Goal: Task Accomplishment & Management: Manage account settings

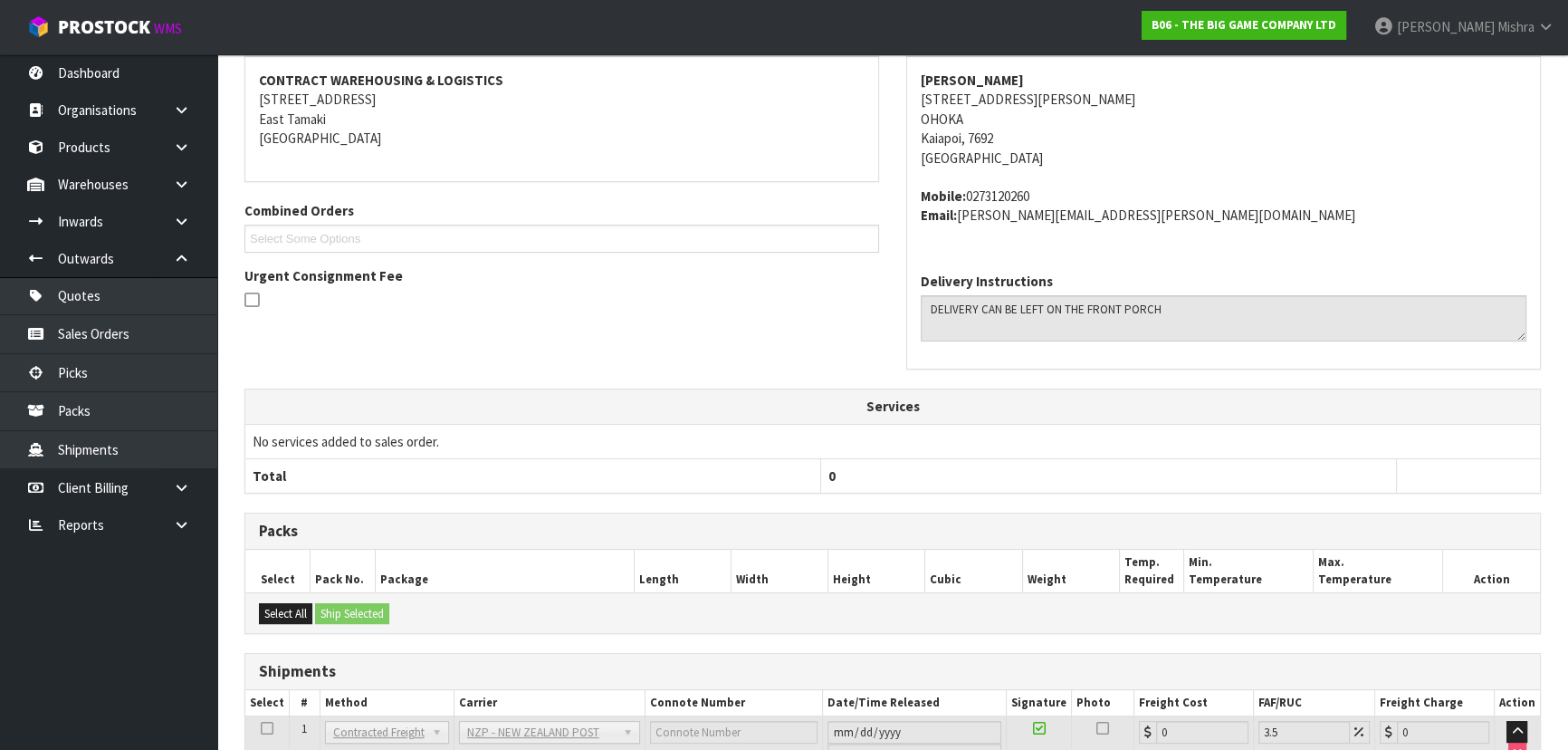
scroll to position [489, 0]
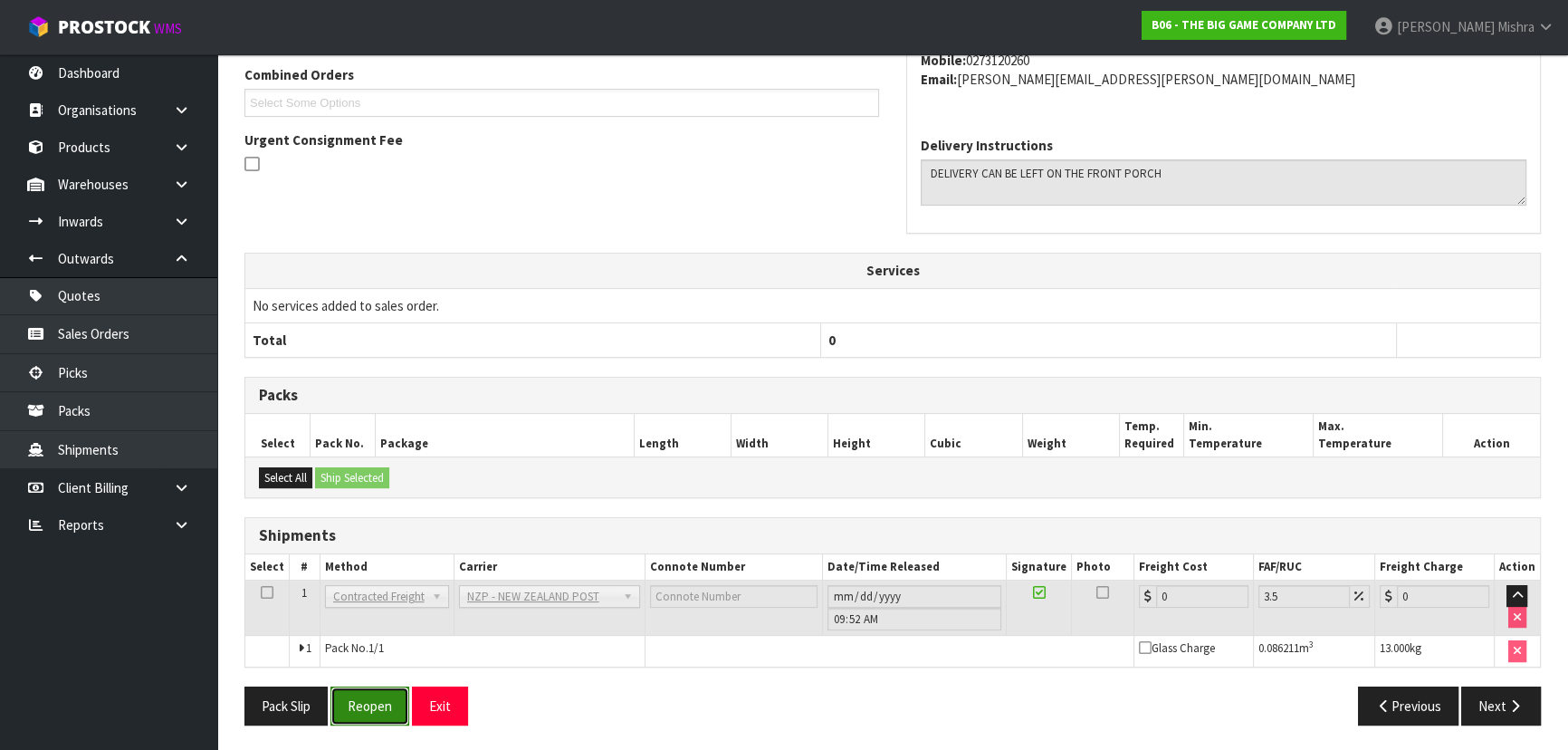
click at [359, 689] on button "Reopen" at bounding box center [370, 706] width 78 height 39
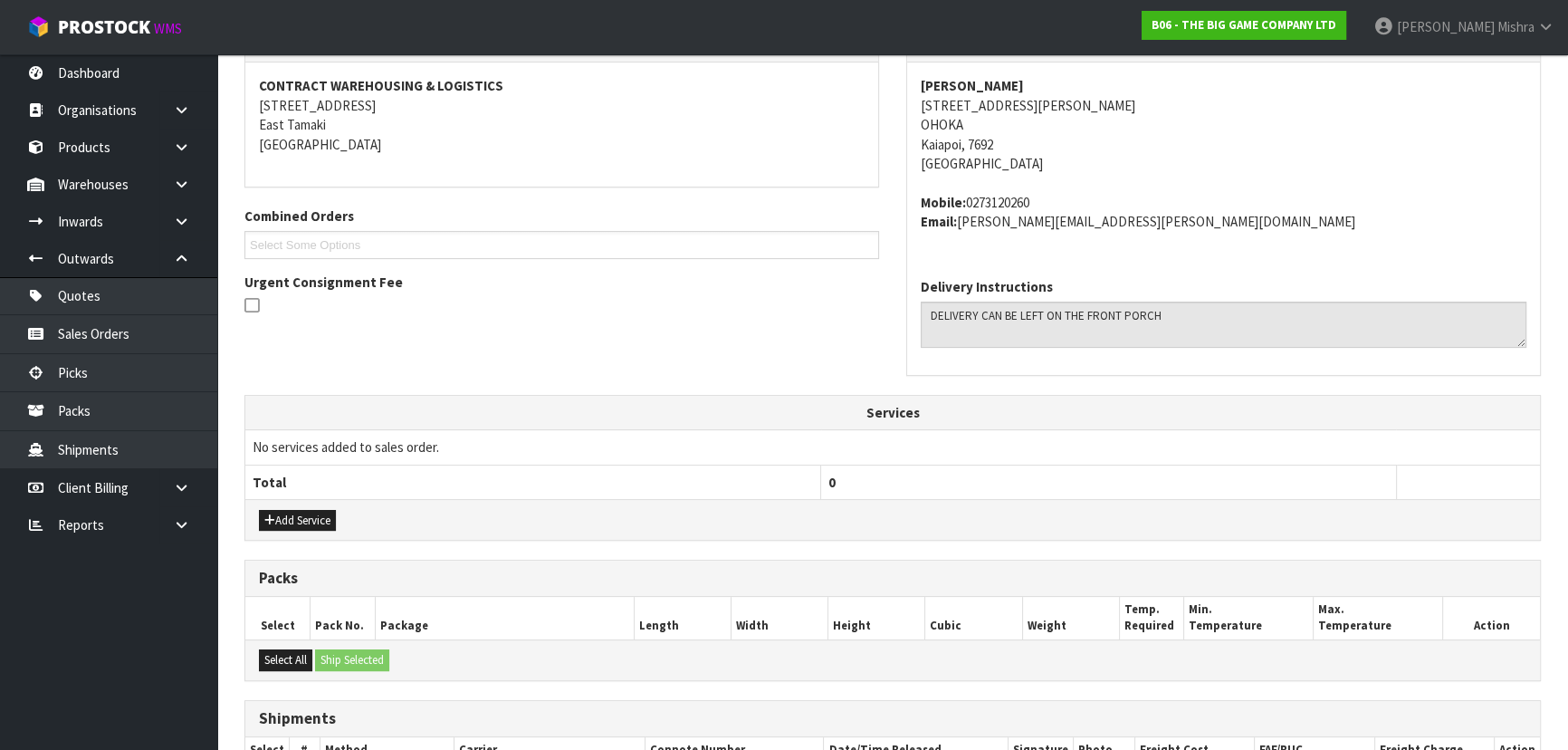
scroll to position [531, 0]
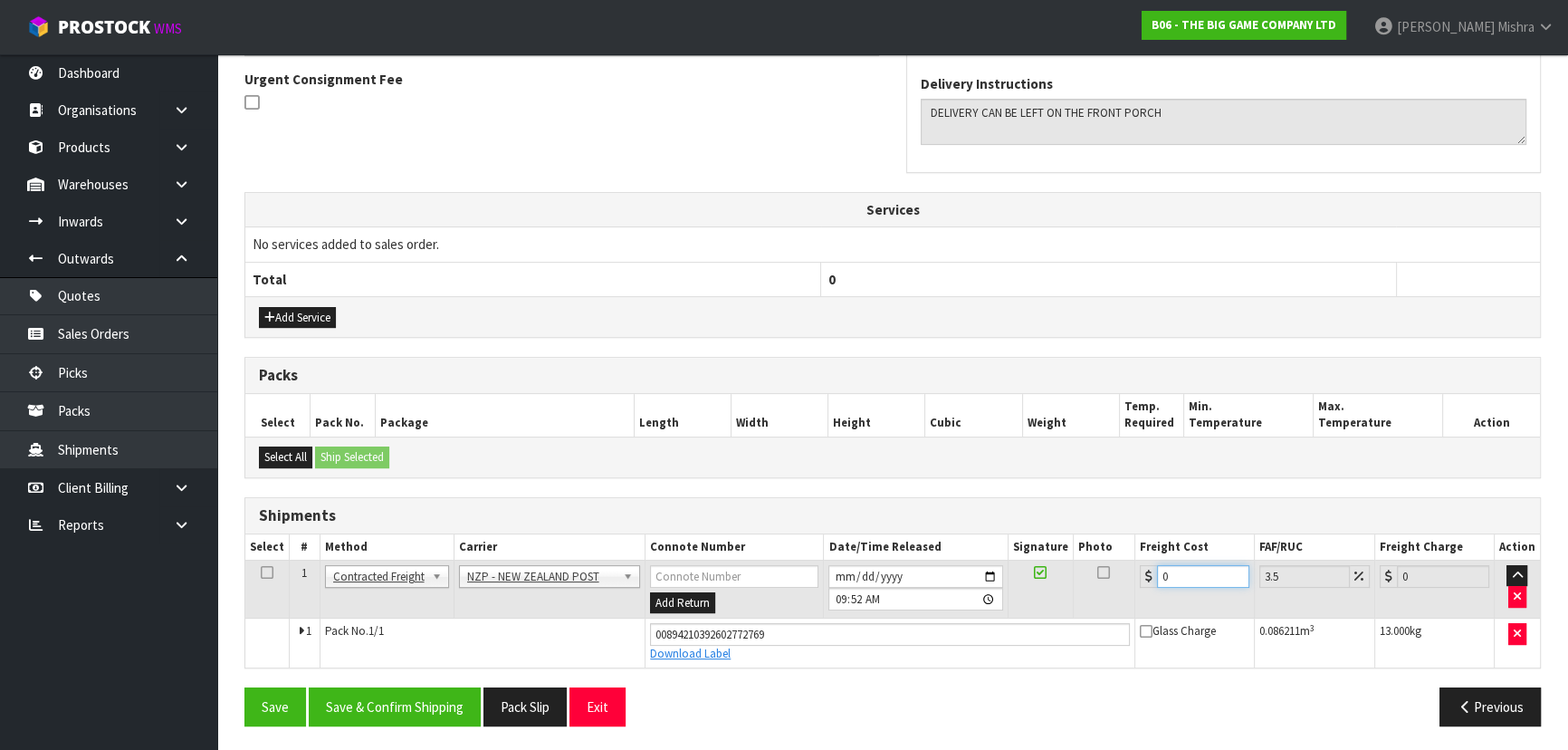
drag, startPoint x: 1166, startPoint y: 568, endPoint x: 1038, endPoint y: 570, distance: 128.0
click at [1038, 570] on tr "1 Client Local Pickup Customer Local Pickup Company Freight Contracted Freight …" at bounding box center [893, 589] width 1295 height 59
type input "2"
type input "2.07"
type input "29"
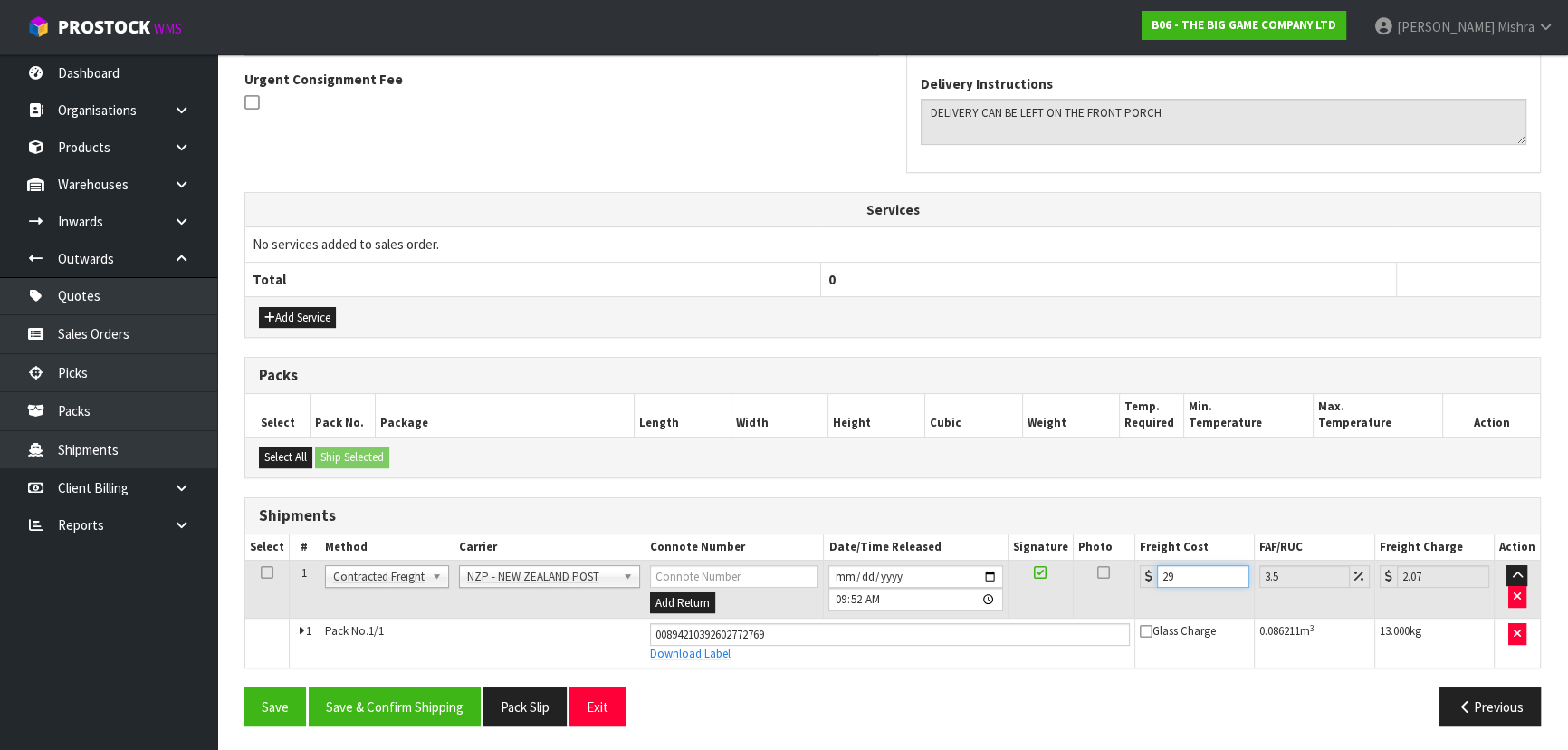
type input "30.01"
type input "29.5"
type input "30.53"
type input "29.53"
type input "30.56"
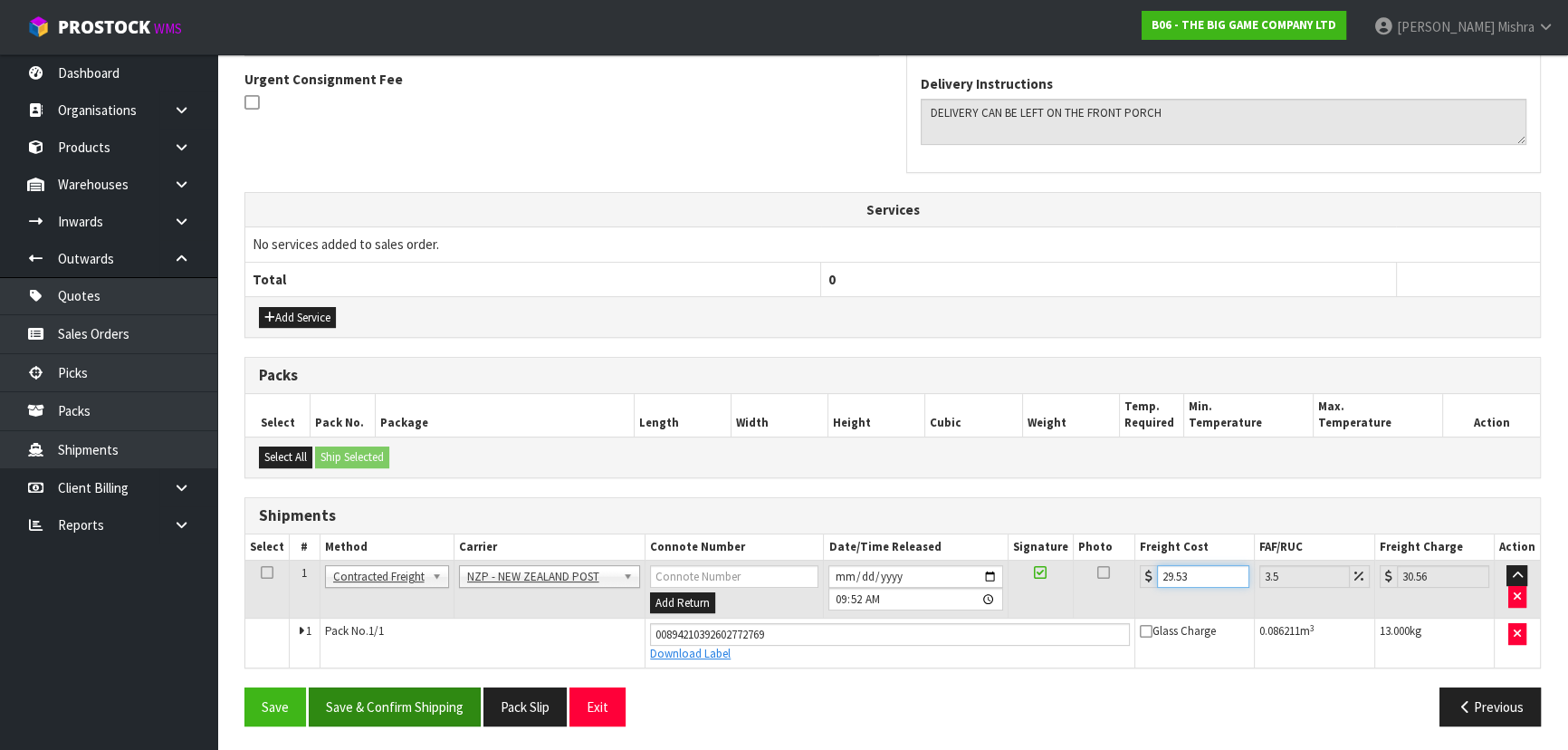
type input "29.53"
click at [387, 692] on button "Save & Confirm Shipping" at bounding box center [394, 707] width 172 height 39
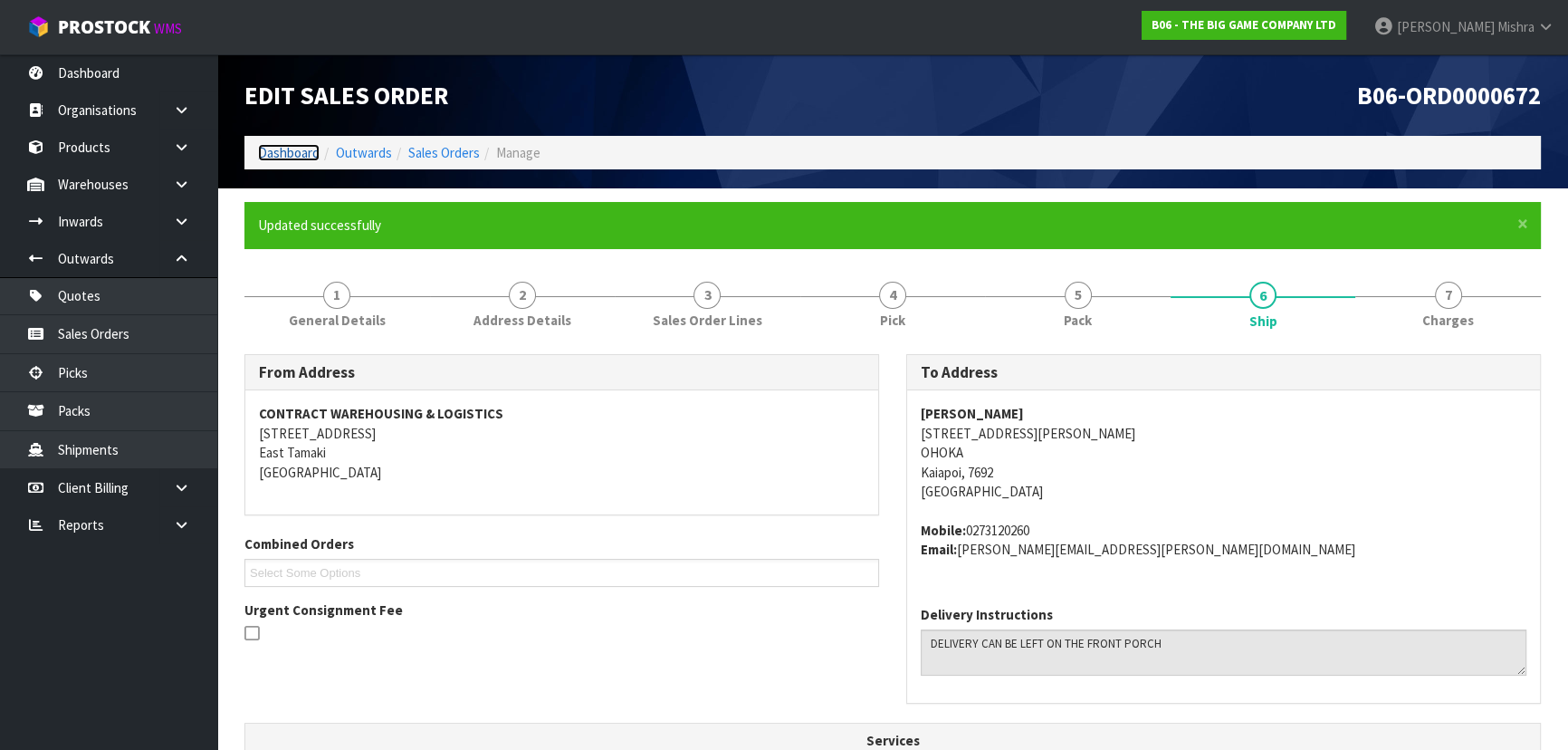
click at [268, 154] on link "Dashboard" at bounding box center [288, 153] width 61 height 17
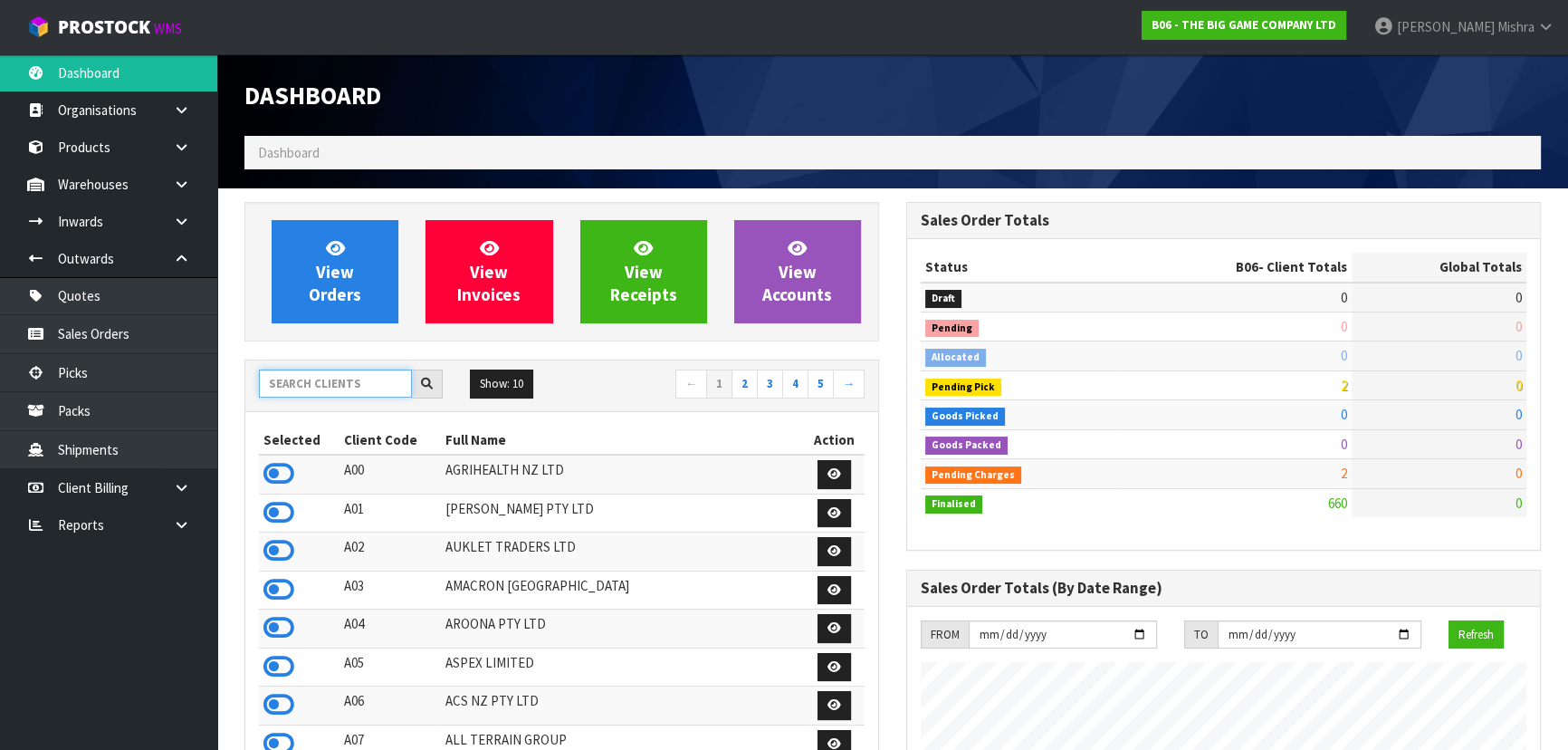
click at [323, 375] on input "text" at bounding box center [335, 383] width 153 height 28
type input "V04"
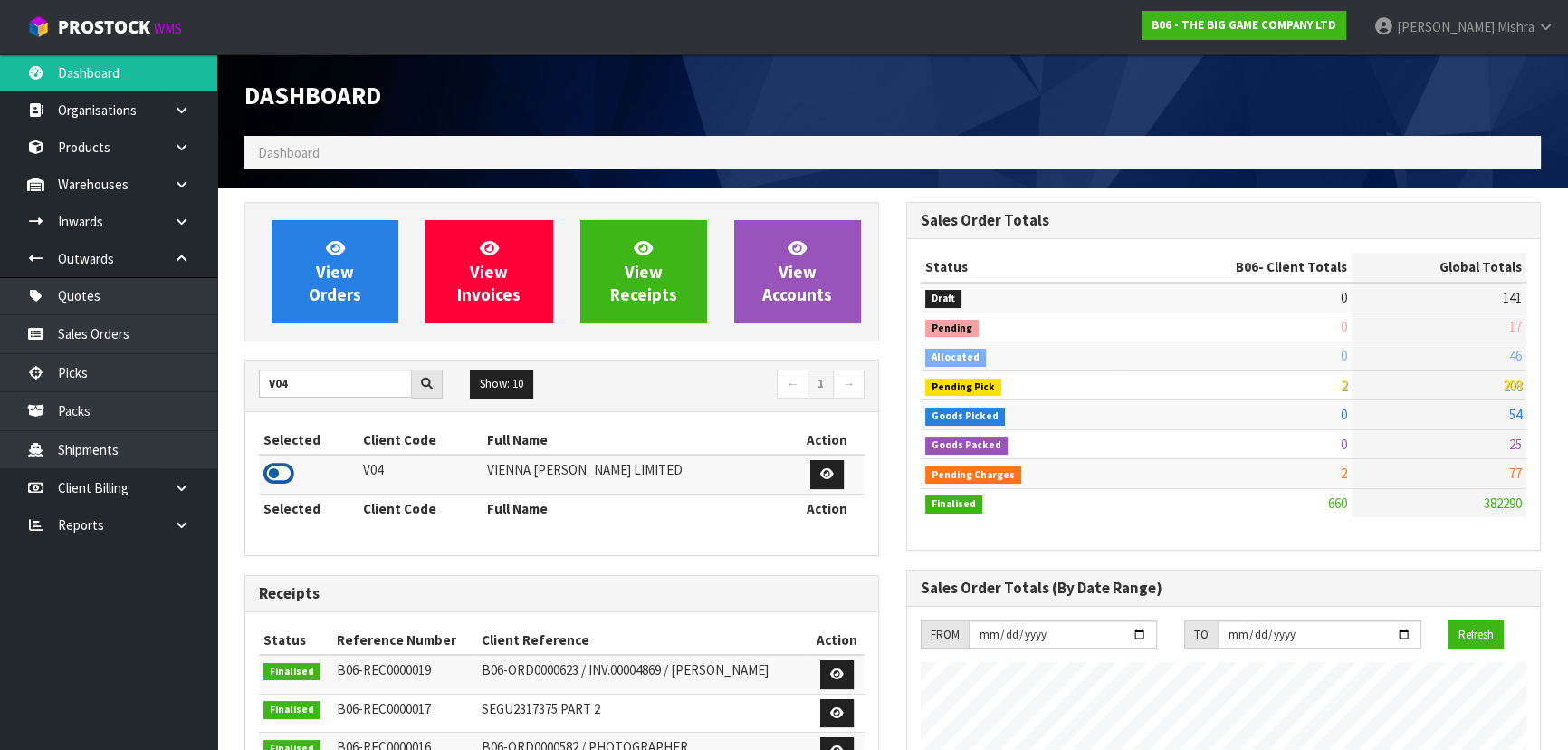
click at [286, 472] on icon at bounding box center [279, 474] width 31 height 27
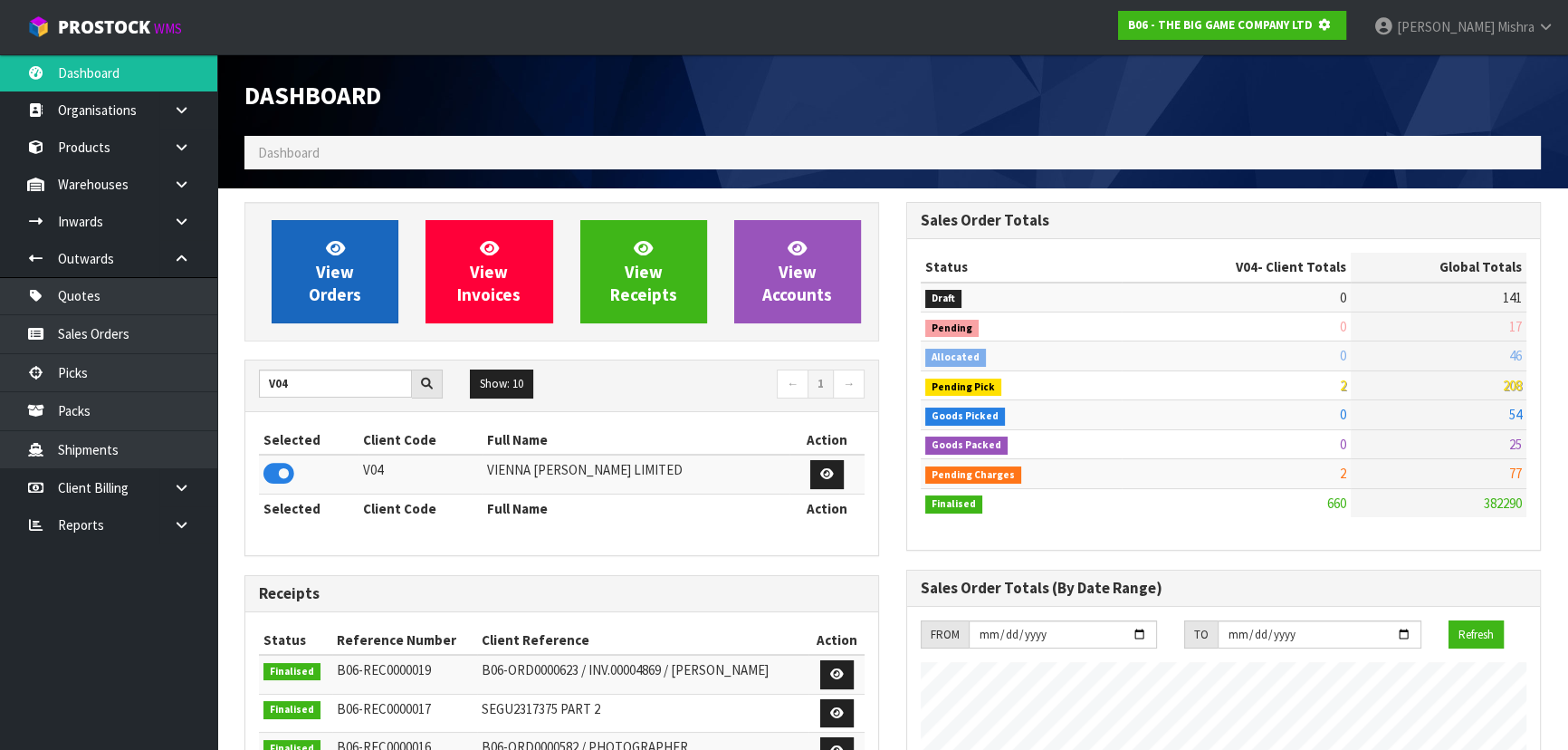
scroll to position [904577, 904587]
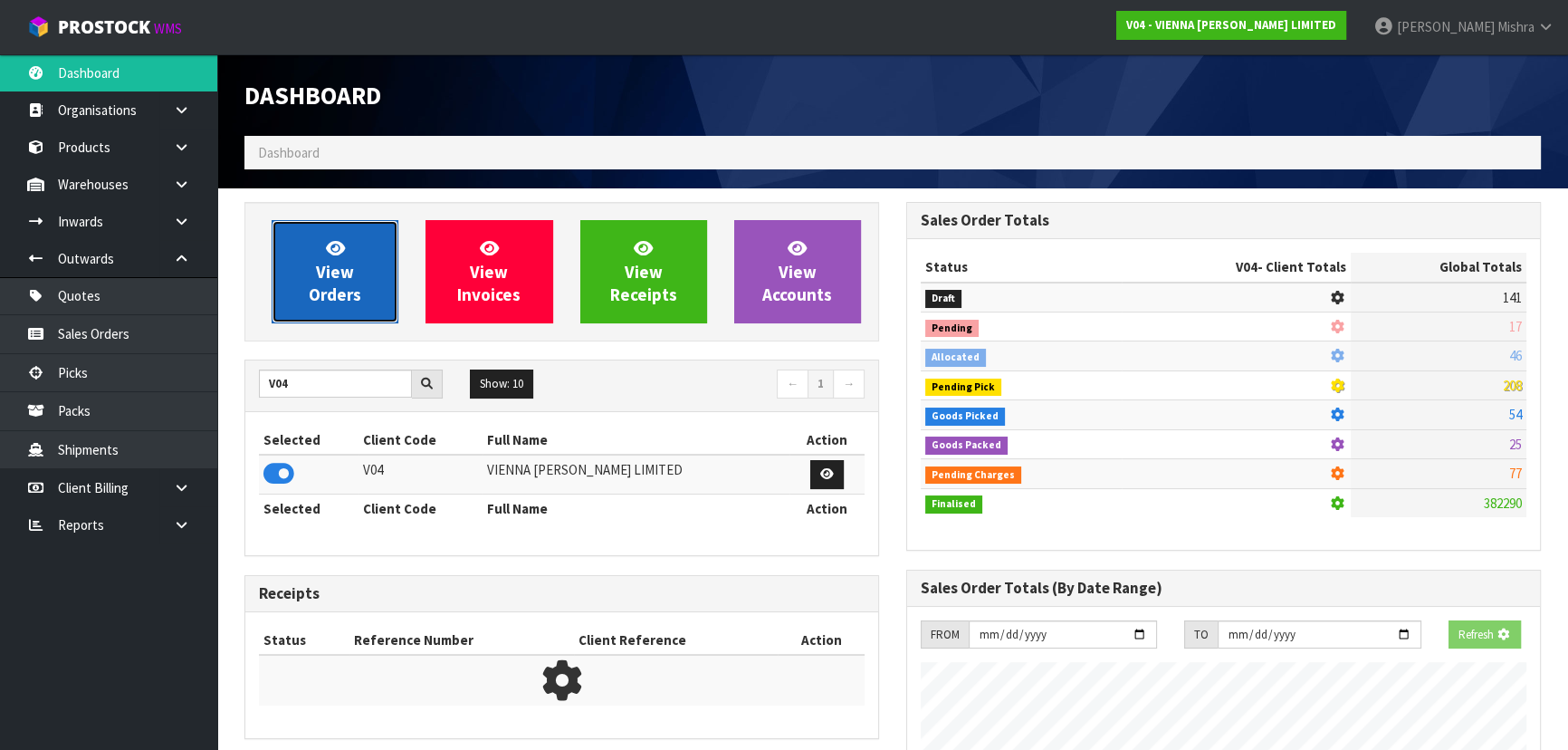
click at [338, 245] on icon at bounding box center [335, 247] width 19 height 17
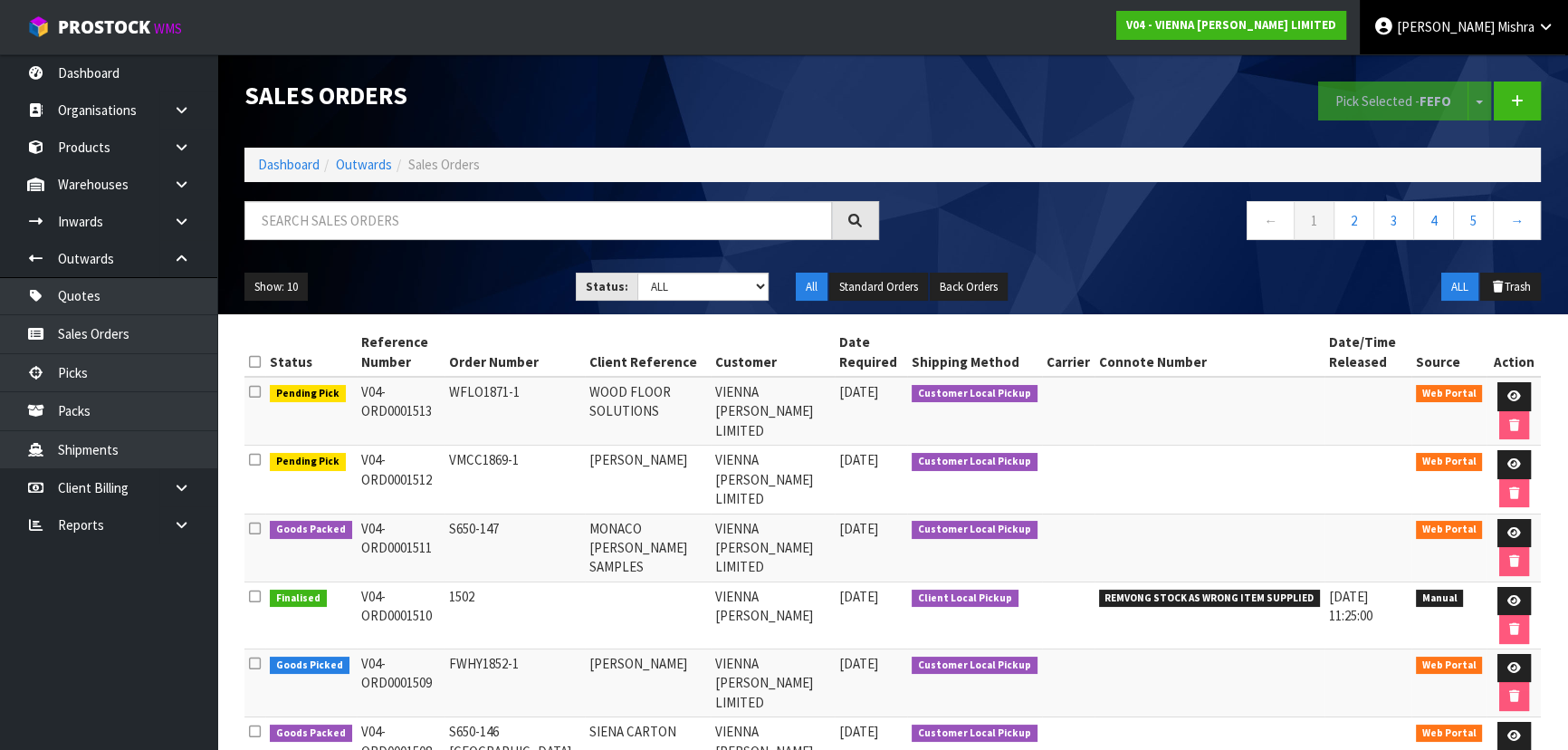
click at [1515, 33] on span "Mishra" at bounding box center [1515, 27] width 37 height 17
click at [1485, 65] on link "Logout" at bounding box center [1495, 73] width 143 height 25
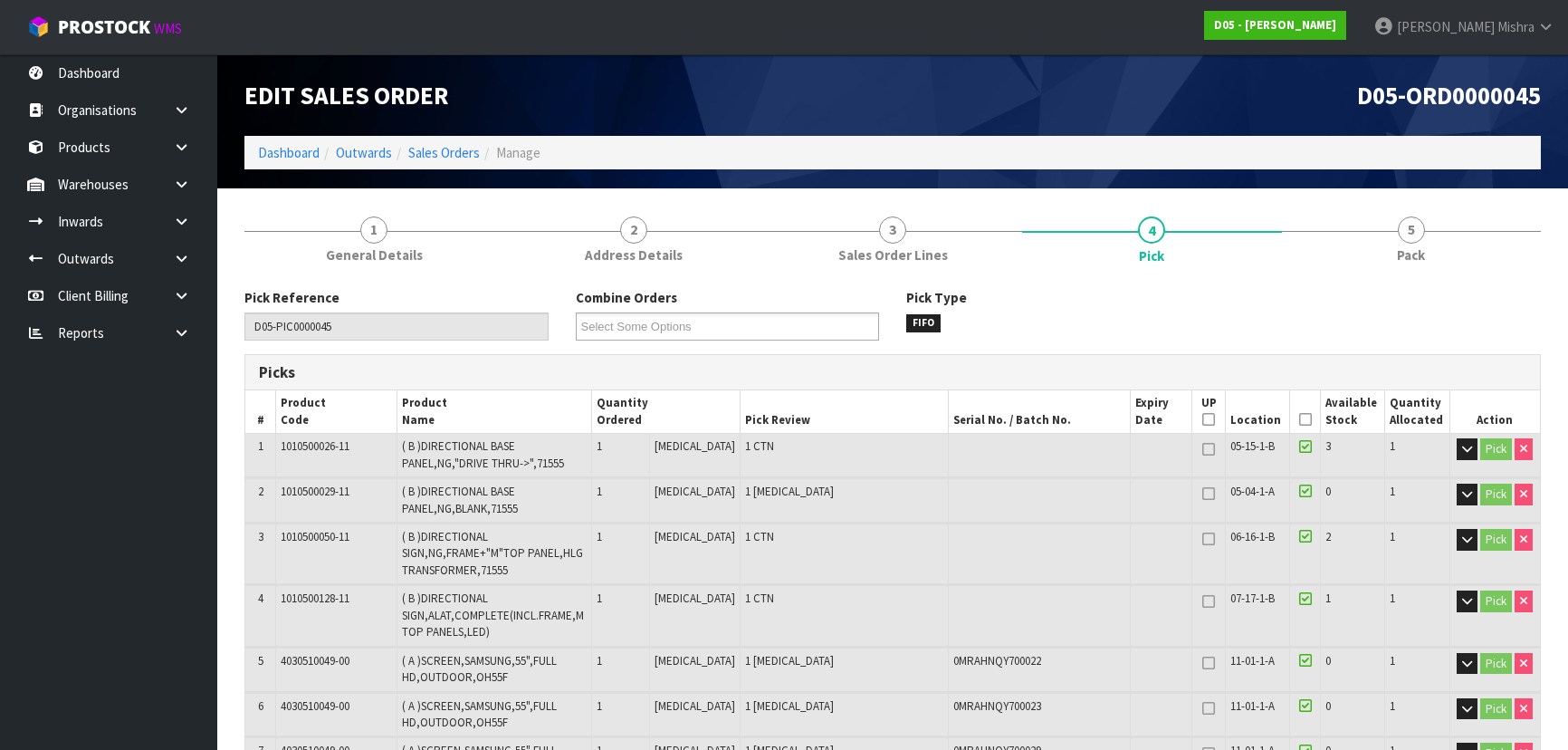
scroll to position [740, 0]
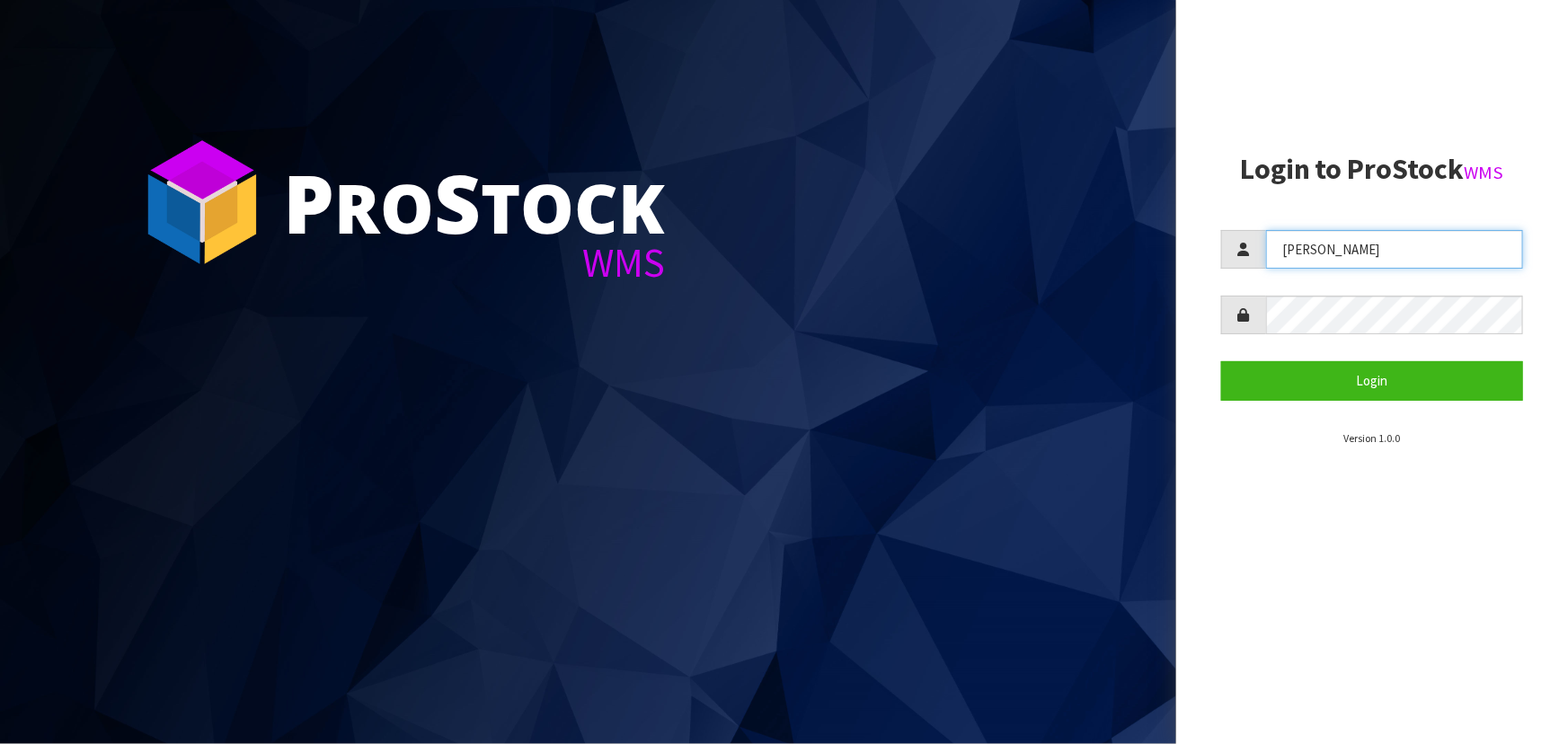
drag, startPoint x: 1425, startPoint y: 248, endPoint x: 1076, endPoint y: 257, distance: 349.1
click at [1074, 256] on div "P ro S tock WMS Login to ProStock WMS Lalisha Login Version 1.0.0" at bounding box center [784, 372] width 1568 height 744
type input "POLLY"
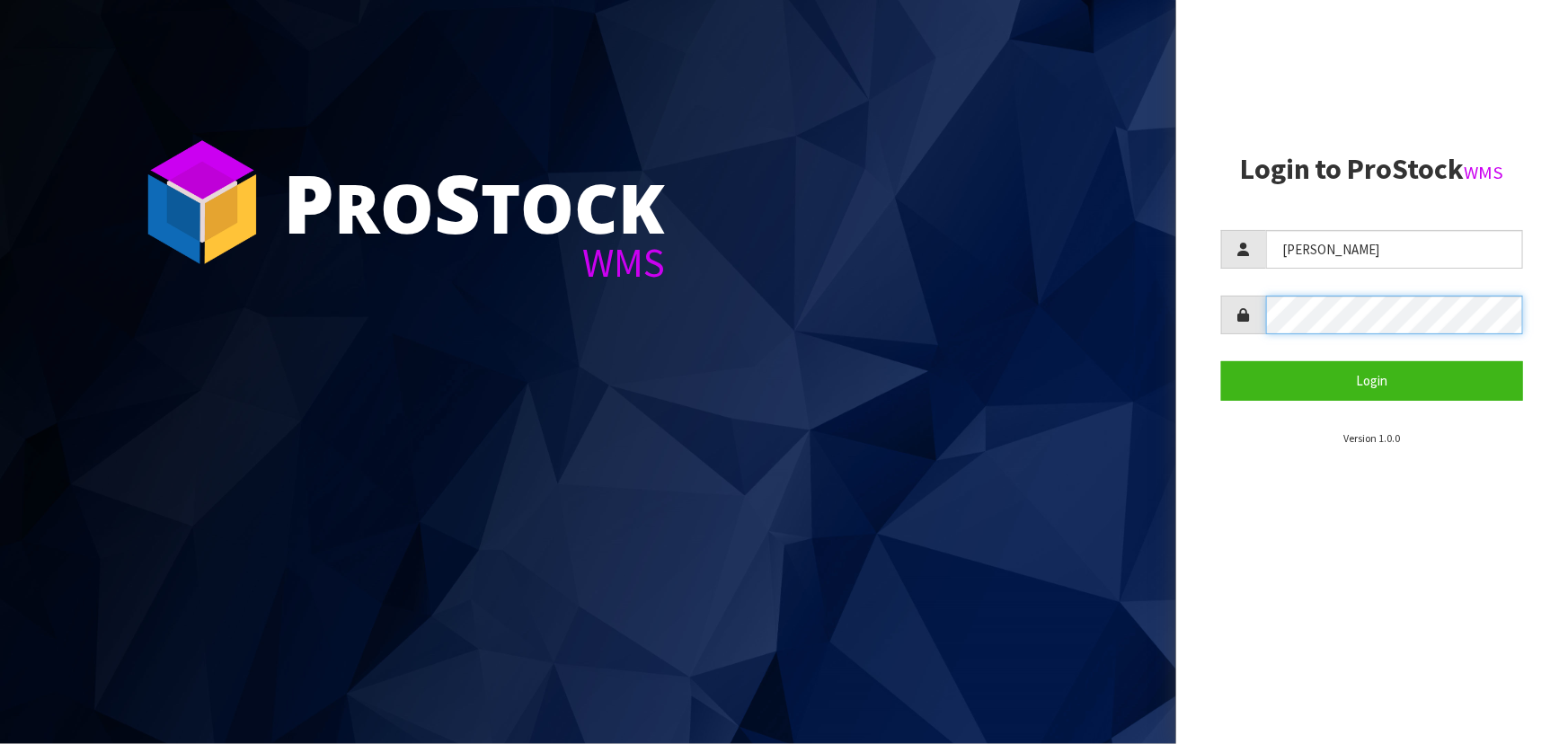
click at [1044, 289] on div "P ro S tock WMS Login to ProStock WMS POLLY Login Version 1.0.0" at bounding box center [784, 372] width 1568 height 744
click at [1221, 361] on button "Login" at bounding box center [1372, 380] width 302 height 39
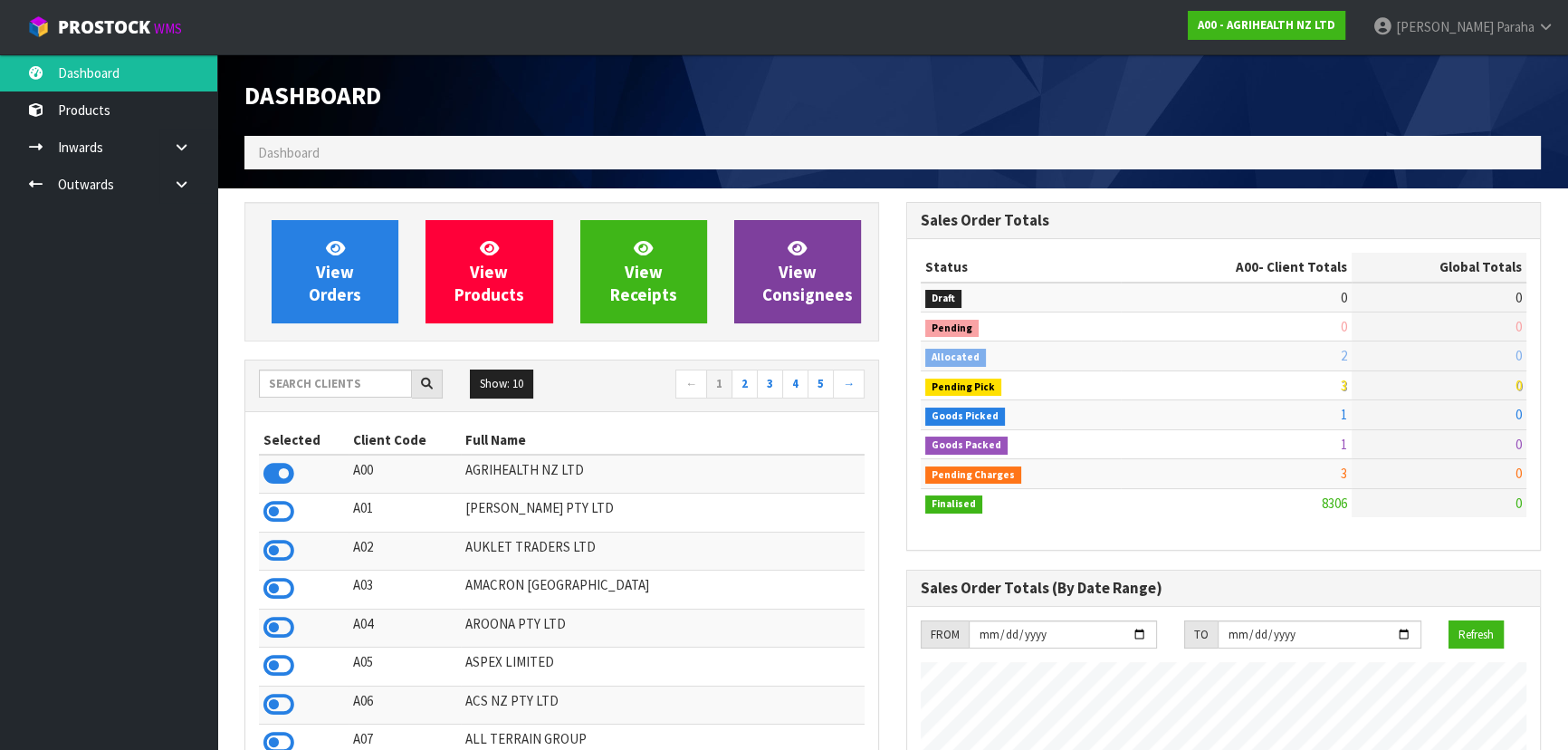
scroll to position [1369, 661]
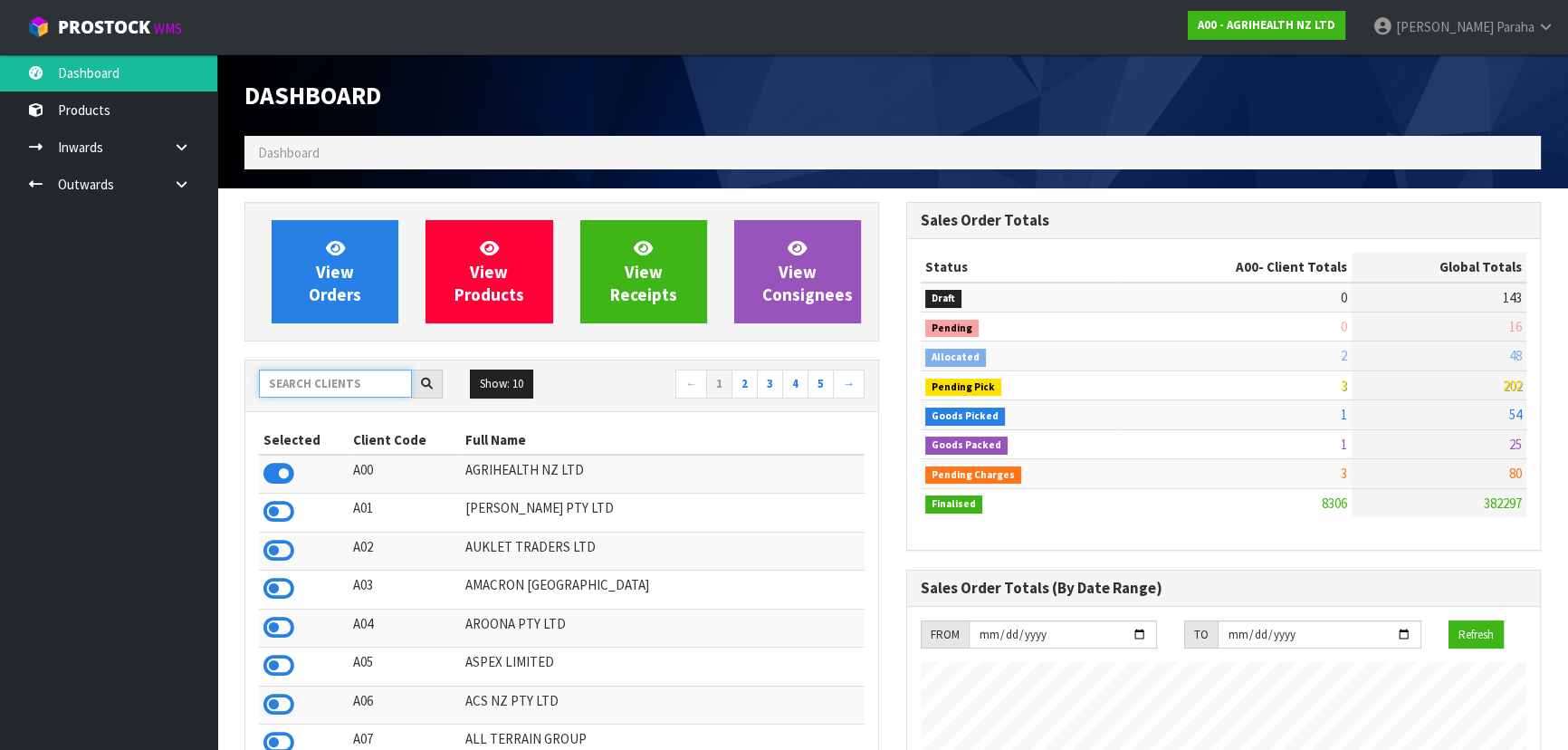
click at [348, 382] on input "text" at bounding box center [335, 383] width 153 height 28
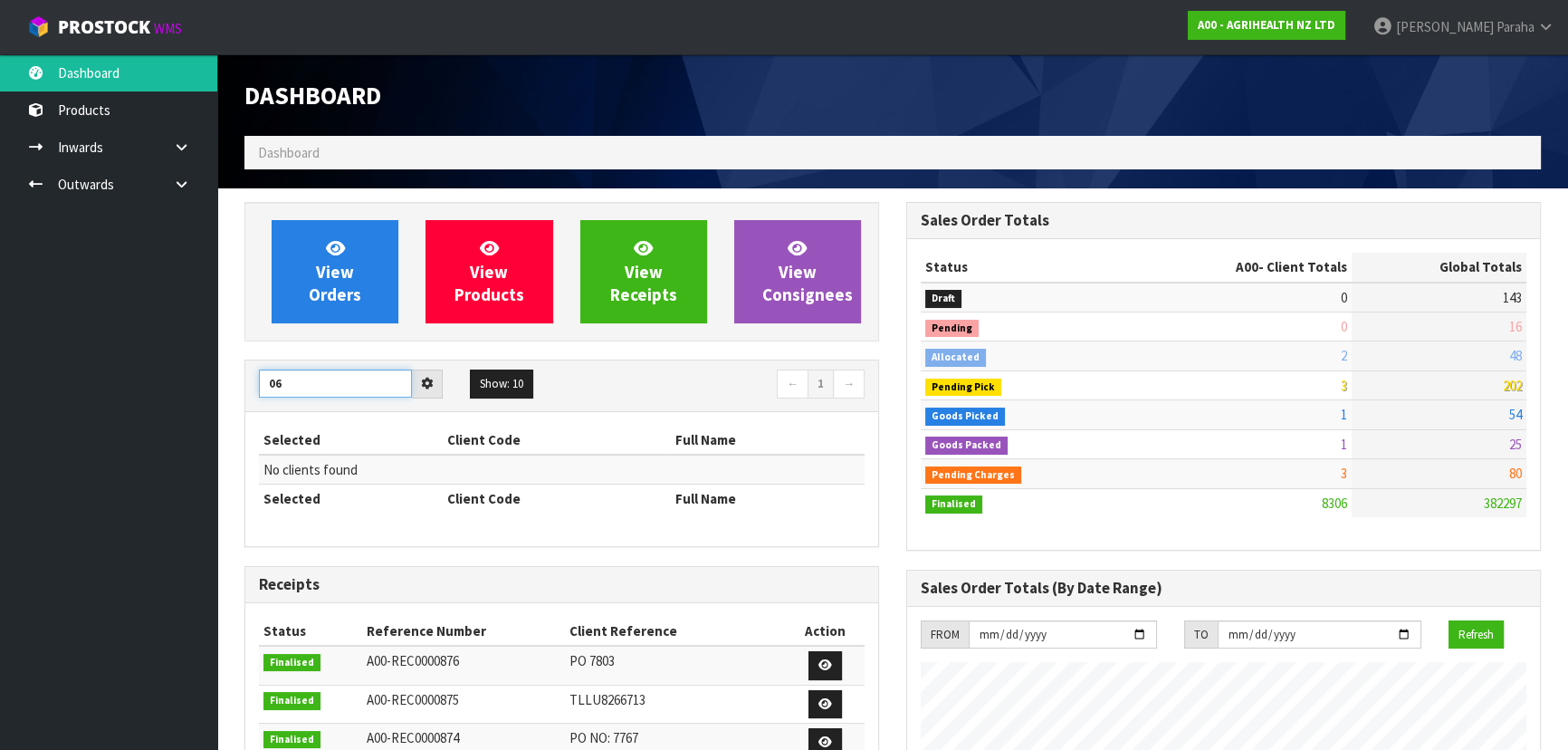
type input "0"
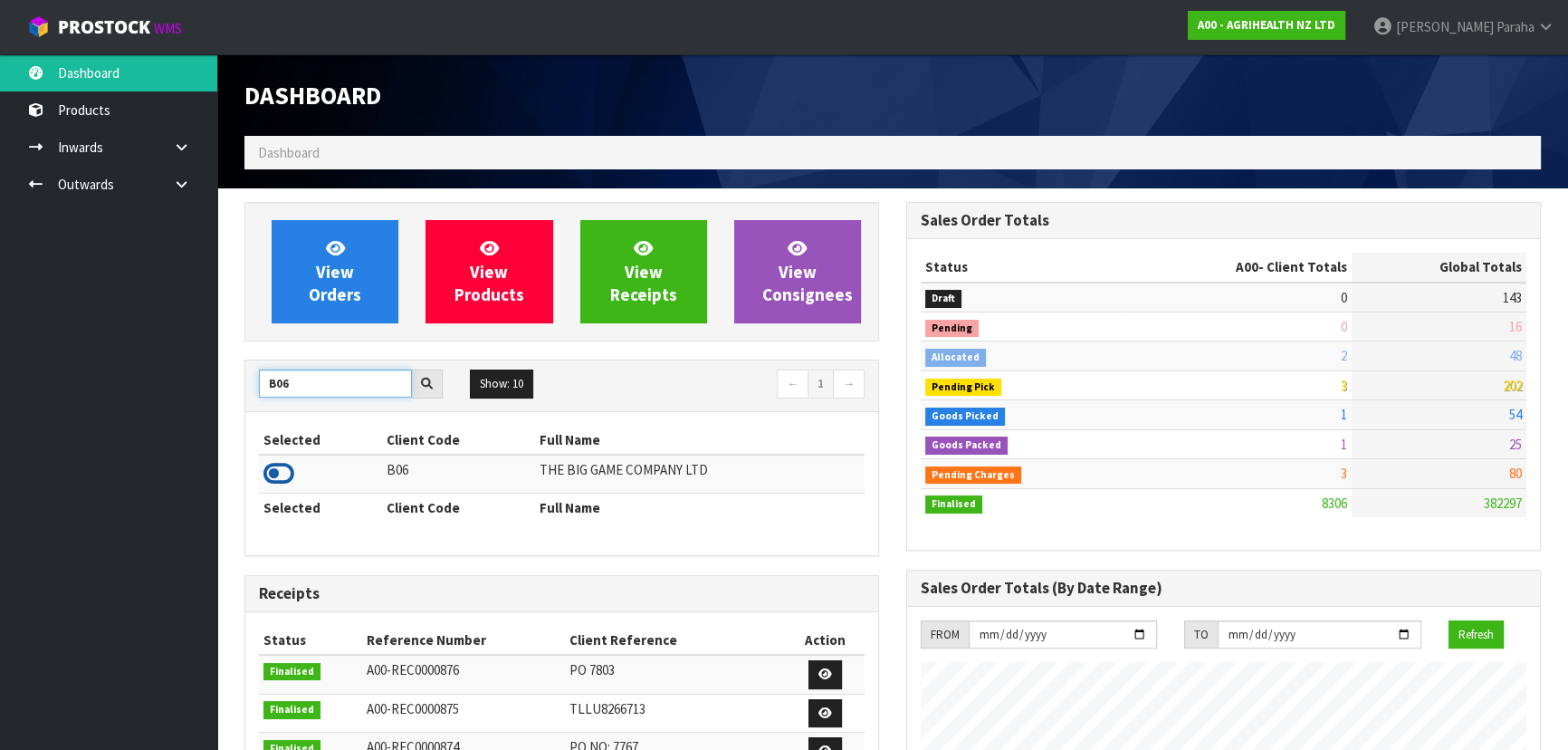
type input "B06"
click at [288, 471] on icon at bounding box center [279, 474] width 31 height 27
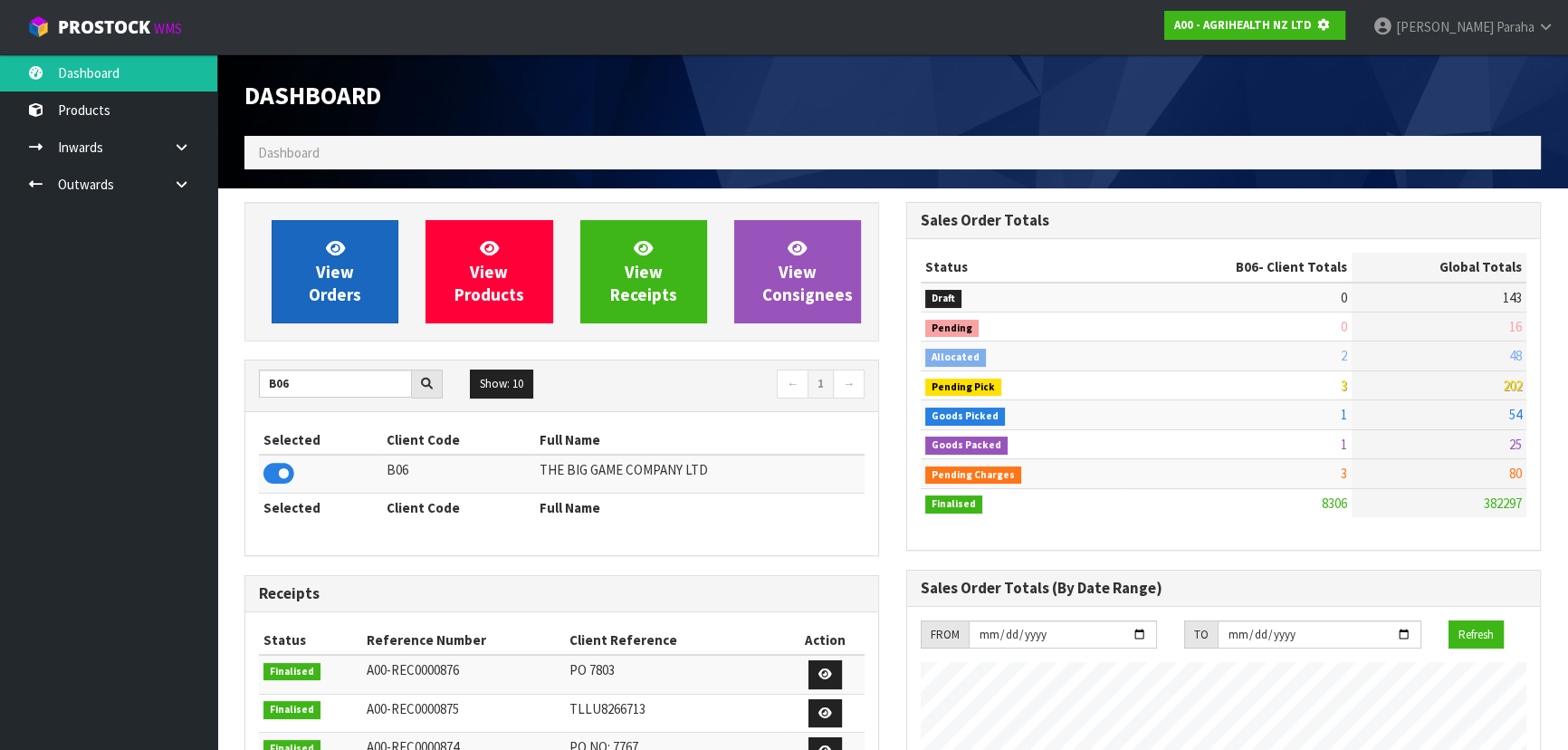
scroll to position [1127, 661]
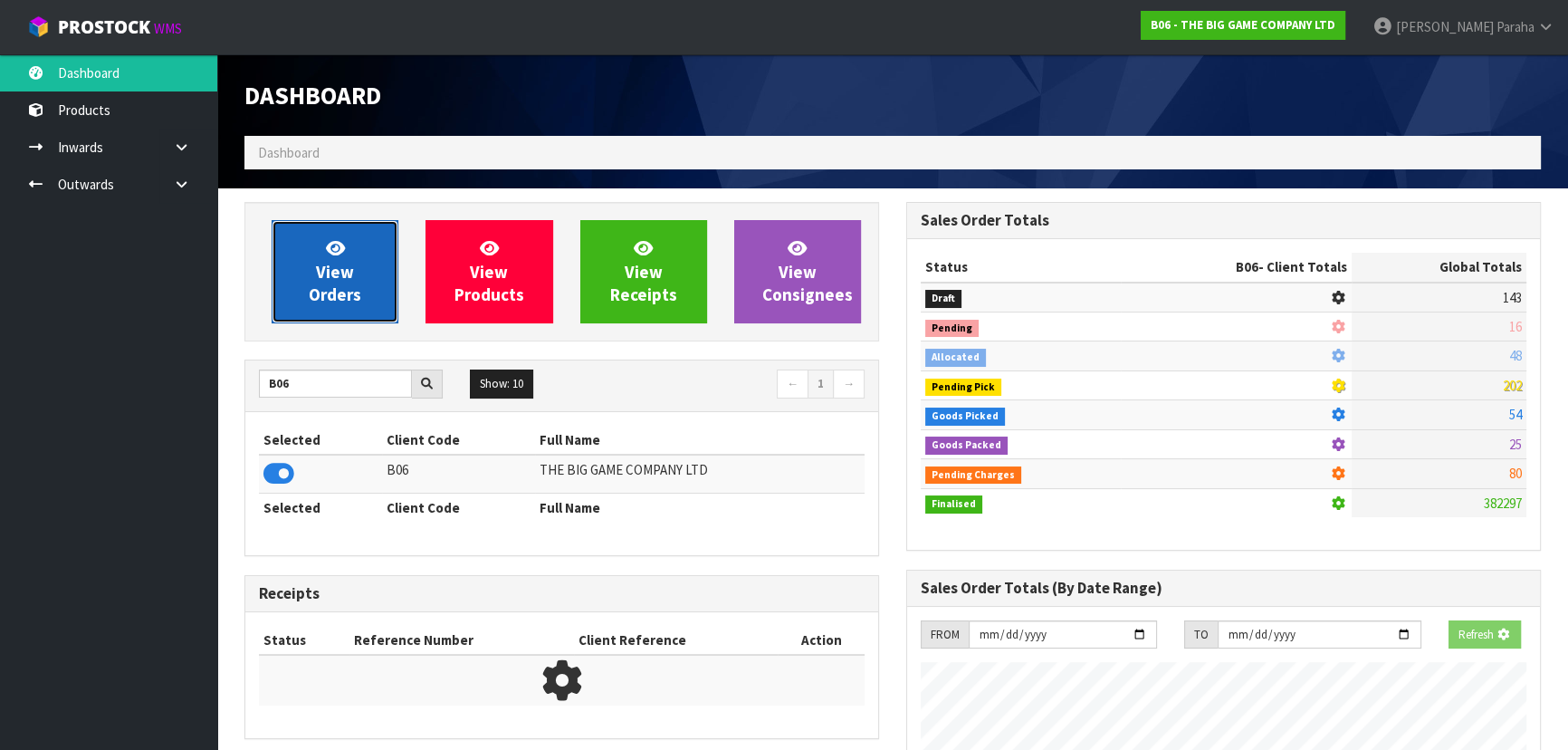
click at [321, 251] on link "View Orders" at bounding box center [334, 271] width 127 height 103
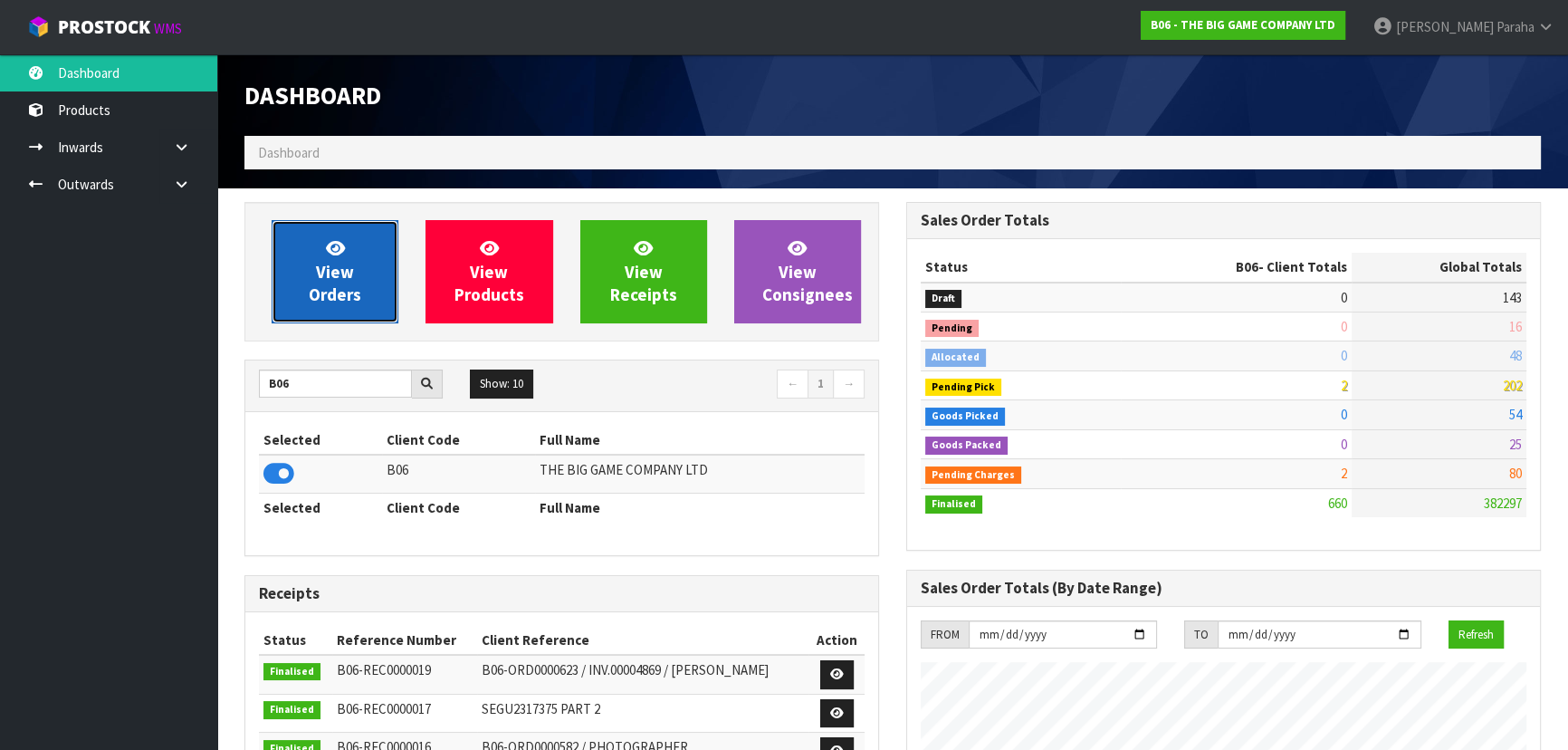
scroll to position [1446, 661]
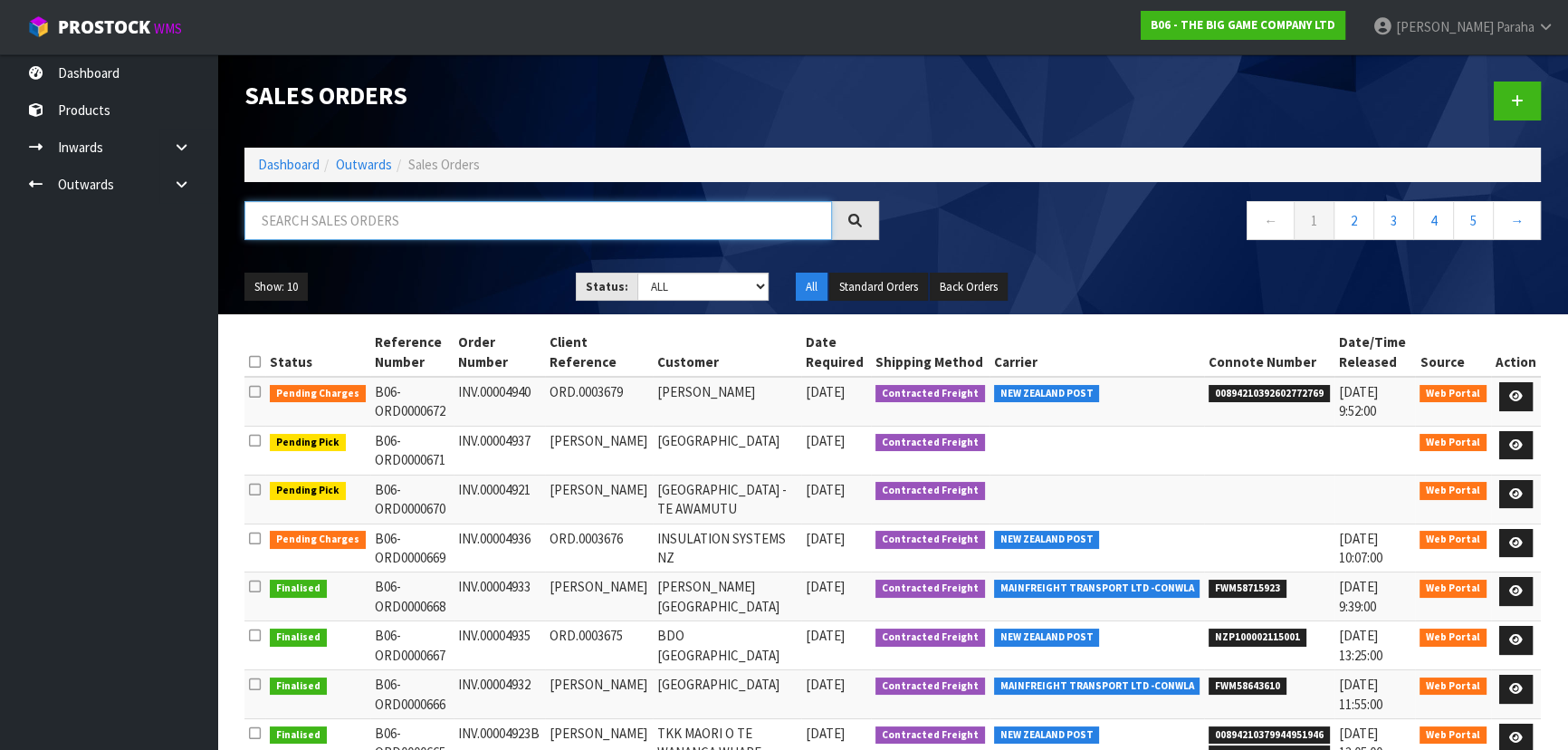
click at [353, 221] on input "text" at bounding box center [538, 220] width 587 height 39
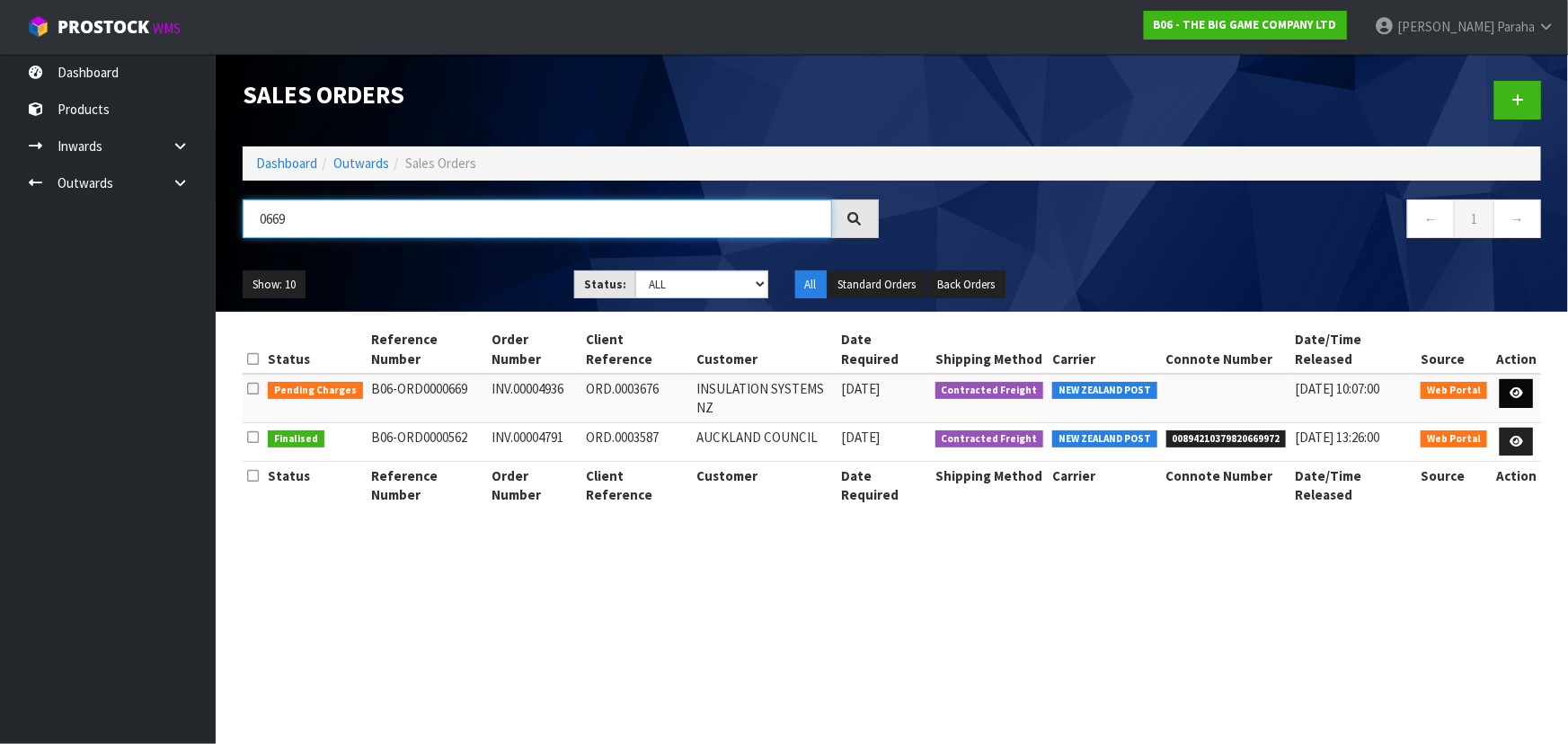
type input "0669"
click at [1511, 388] on icon at bounding box center [1517, 393] width 13 height 11
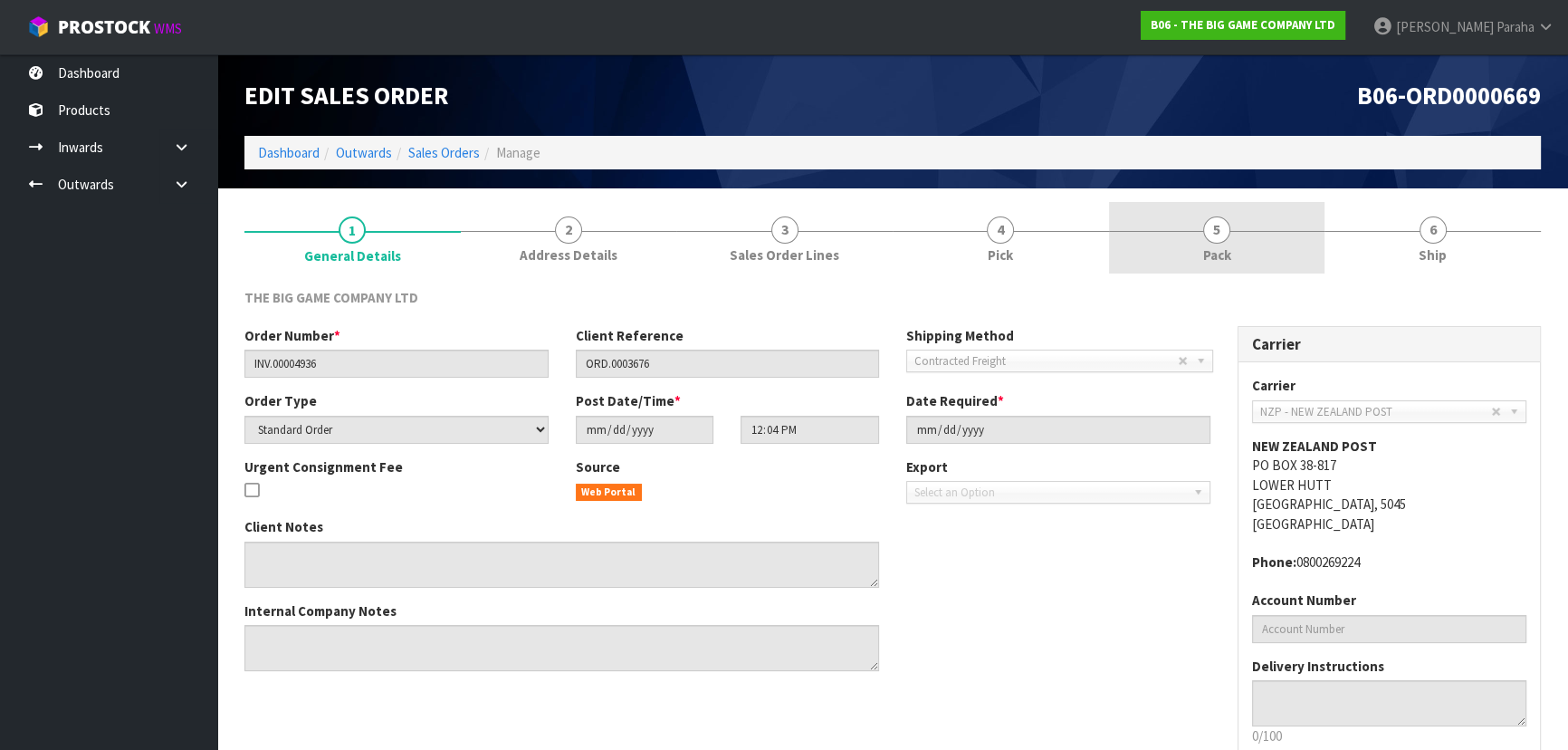
click at [1218, 230] on span "5" at bounding box center [1217, 230] width 27 height 27
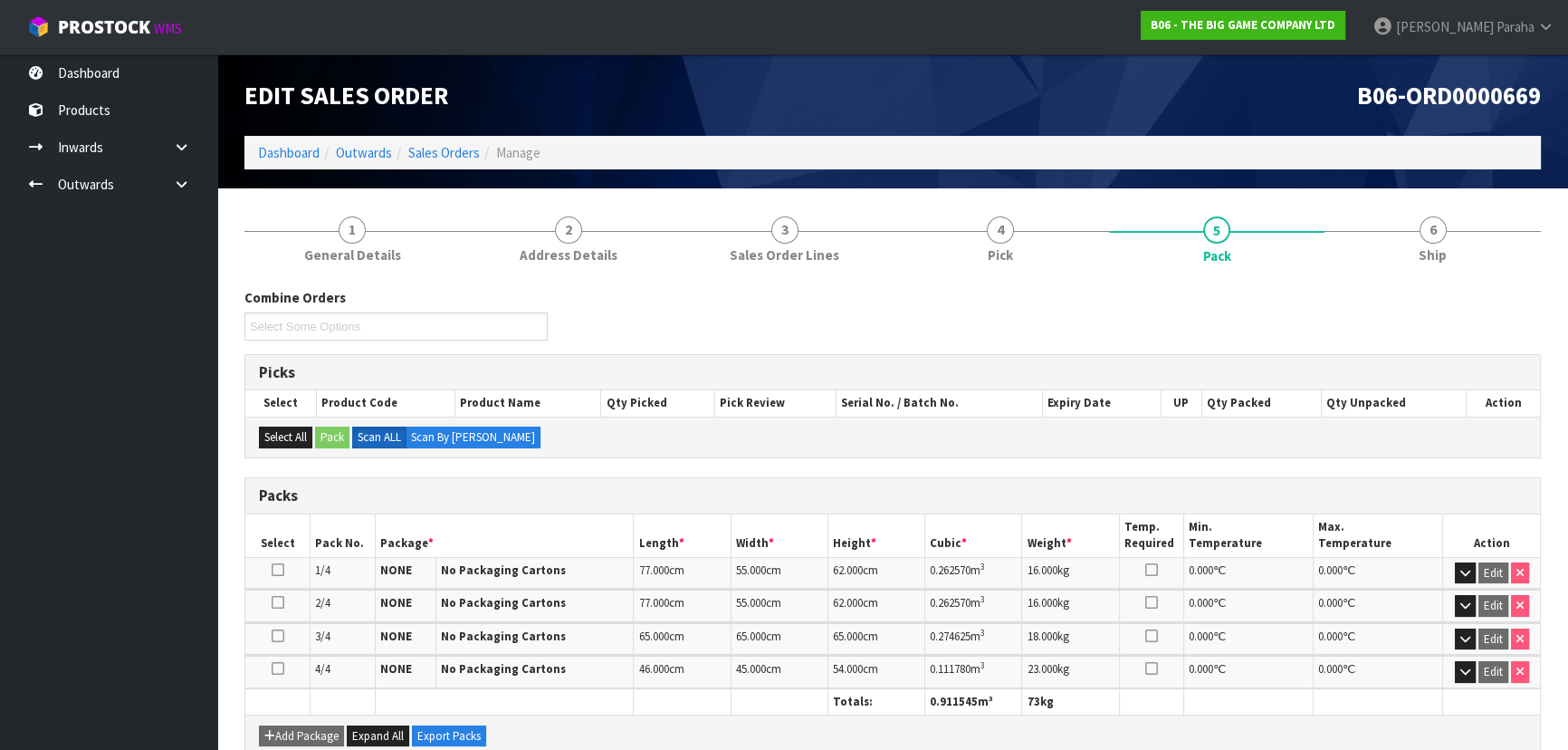
scroll to position [305, 0]
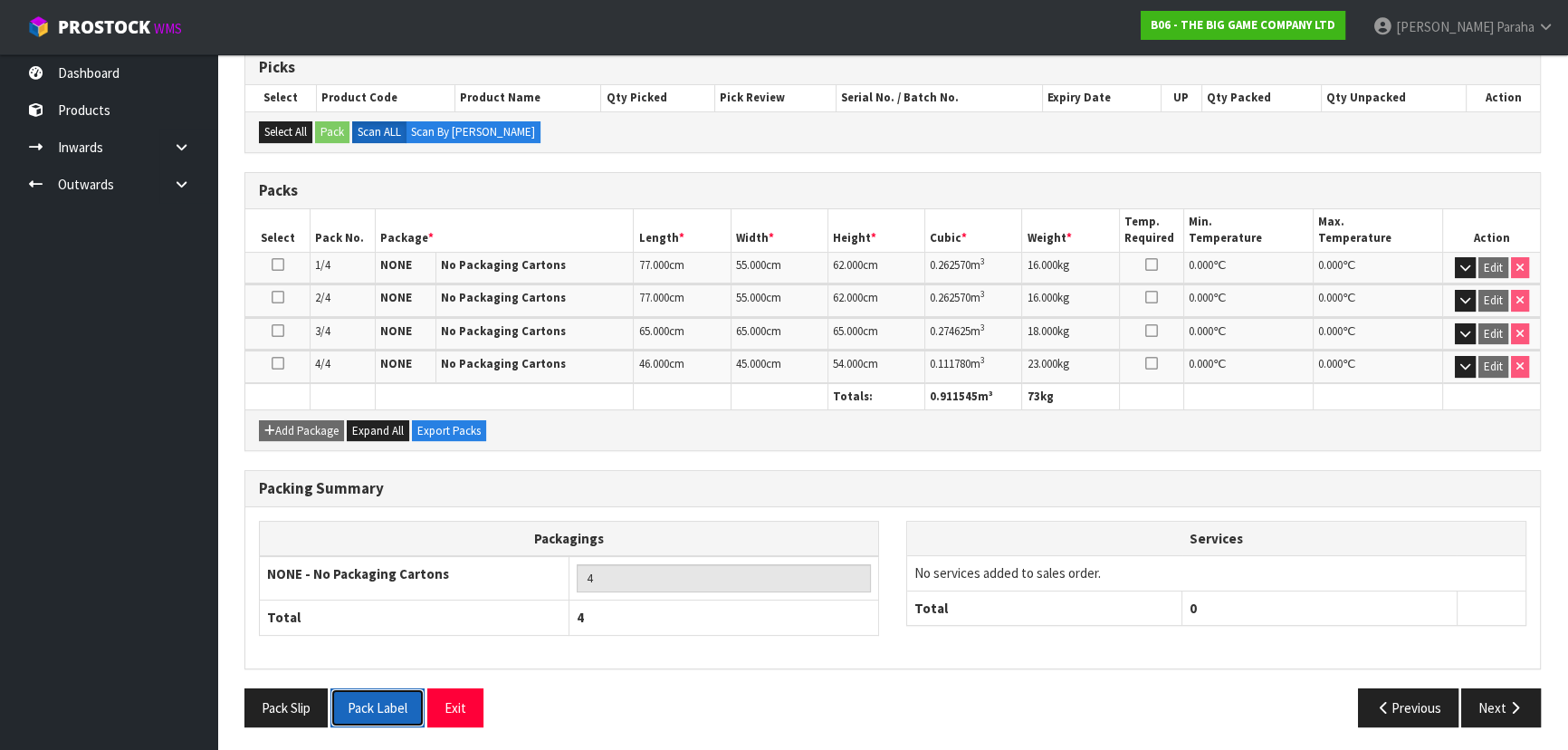
click at [371, 717] on button "Pack Label" at bounding box center [377, 707] width 95 height 39
